Goal: Navigation & Orientation: Find specific page/section

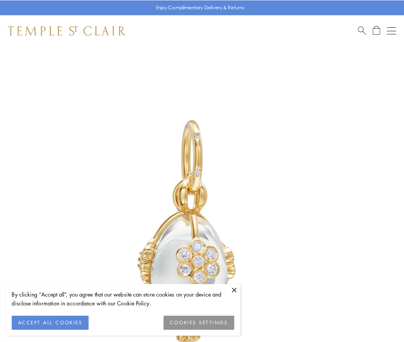
scroll to position [10, 0]
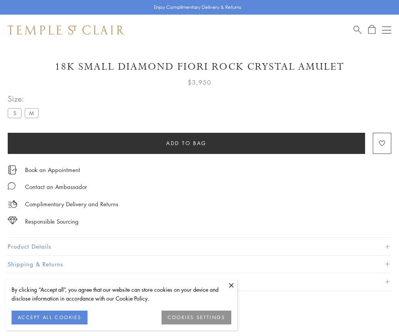
click at [186, 143] on span "Add to bag" at bounding box center [186, 143] width 40 height 8
